Goal: Information Seeking & Learning: Learn about a topic

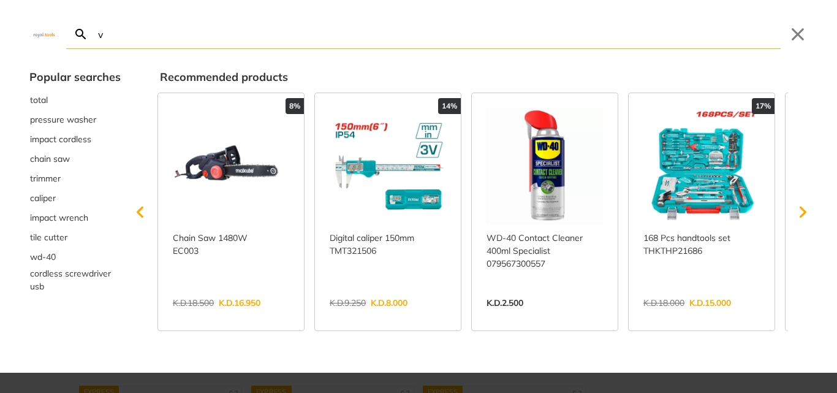
type input "vi"
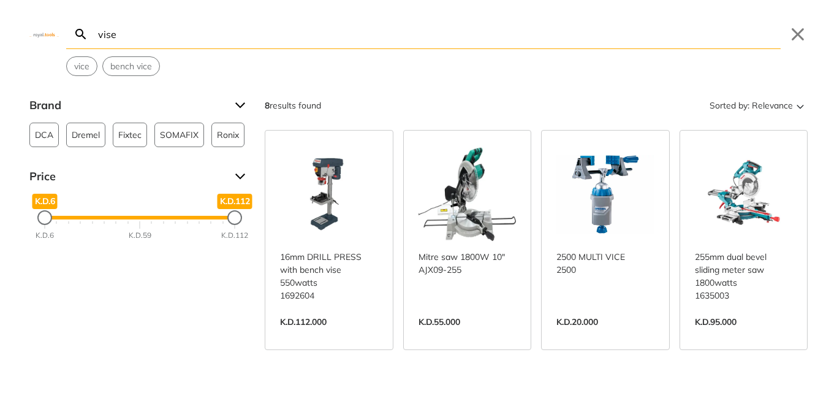
type input "vise"
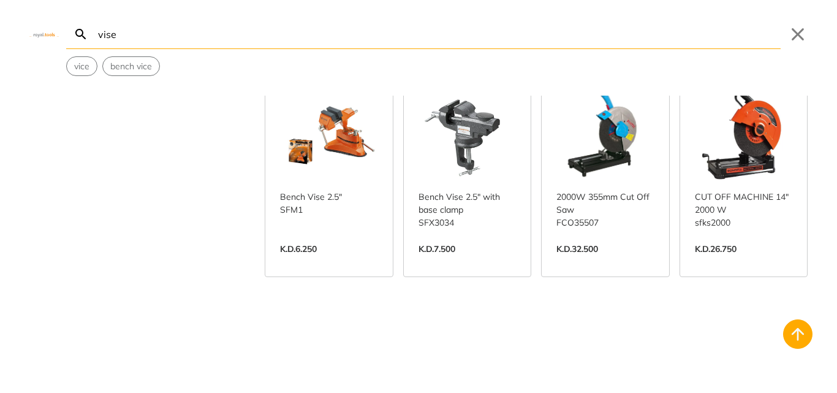
scroll to position [394, 0]
